Goal: Task Accomplishment & Management: Use online tool/utility

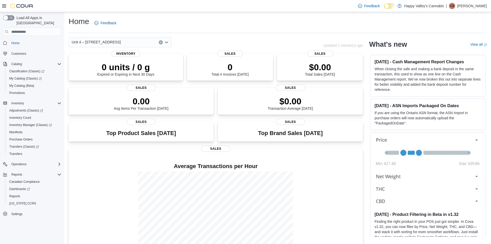
click at [167, 44] on icon "Open list of options" at bounding box center [166, 42] width 4 height 4
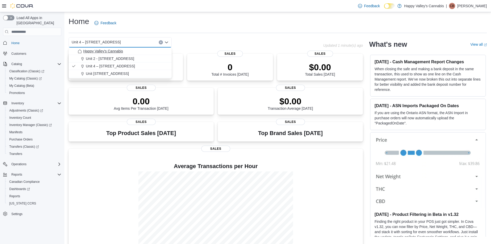
click at [102, 50] on span "Happy Valley's Cannabis" at bounding box center [103, 50] width 40 height 5
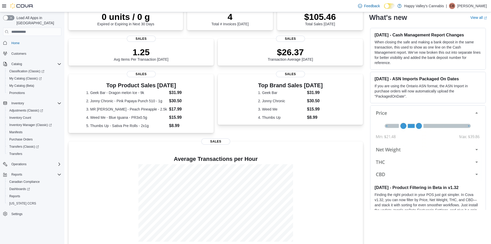
scroll to position [63, 0]
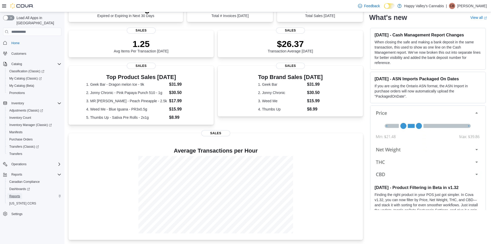
click at [16, 194] on span "Reports" at bounding box center [14, 196] width 11 height 4
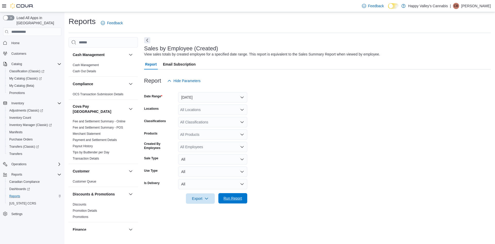
click at [234, 199] on span "Run Report" at bounding box center [233, 197] width 19 height 5
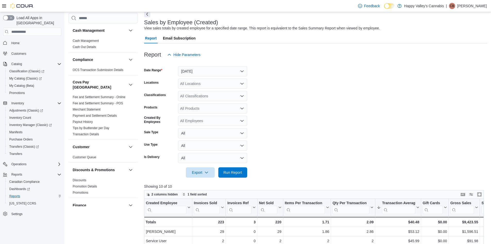
scroll to position [26, 0]
click at [233, 73] on button "[DATE]" at bounding box center [212, 71] width 69 height 10
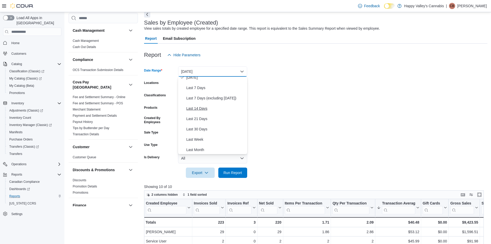
scroll to position [77, 0]
click at [202, 129] on span "Month To Date" at bounding box center [215, 128] width 59 height 6
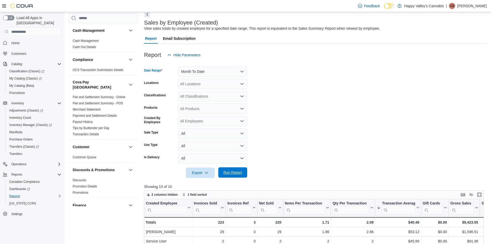
click at [233, 173] on span "Run Report" at bounding box center [233, 172] width 19 height 5
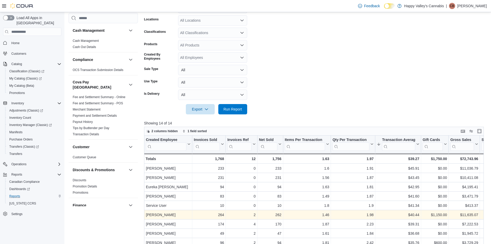
scroll to position [17, 0]
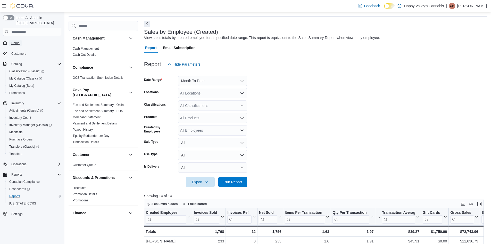
click at [14, 41] on span "Home" at bounding box center [15, 43] width 8 height 4
